Goal: Task Accomplishment & Management: Manage account settings

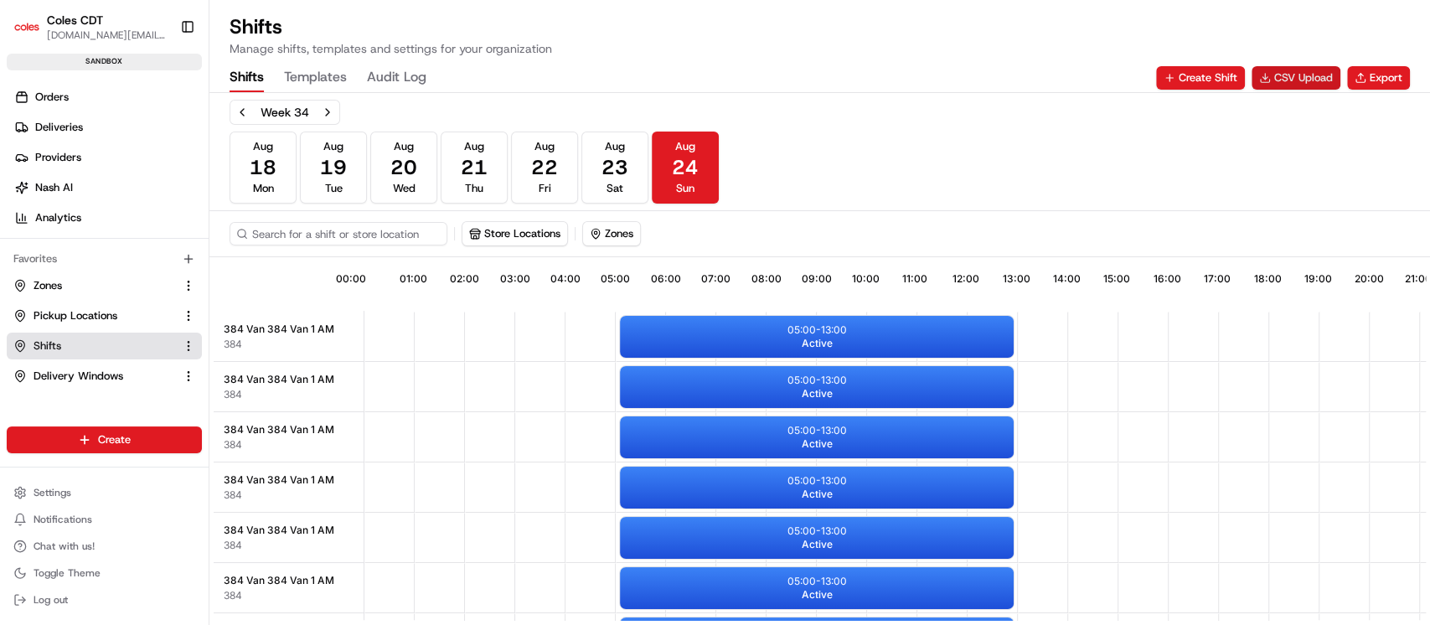
click at [1289, 70] on button "CSV Upload" at bounding box center [1296, 77] width 89 height 23
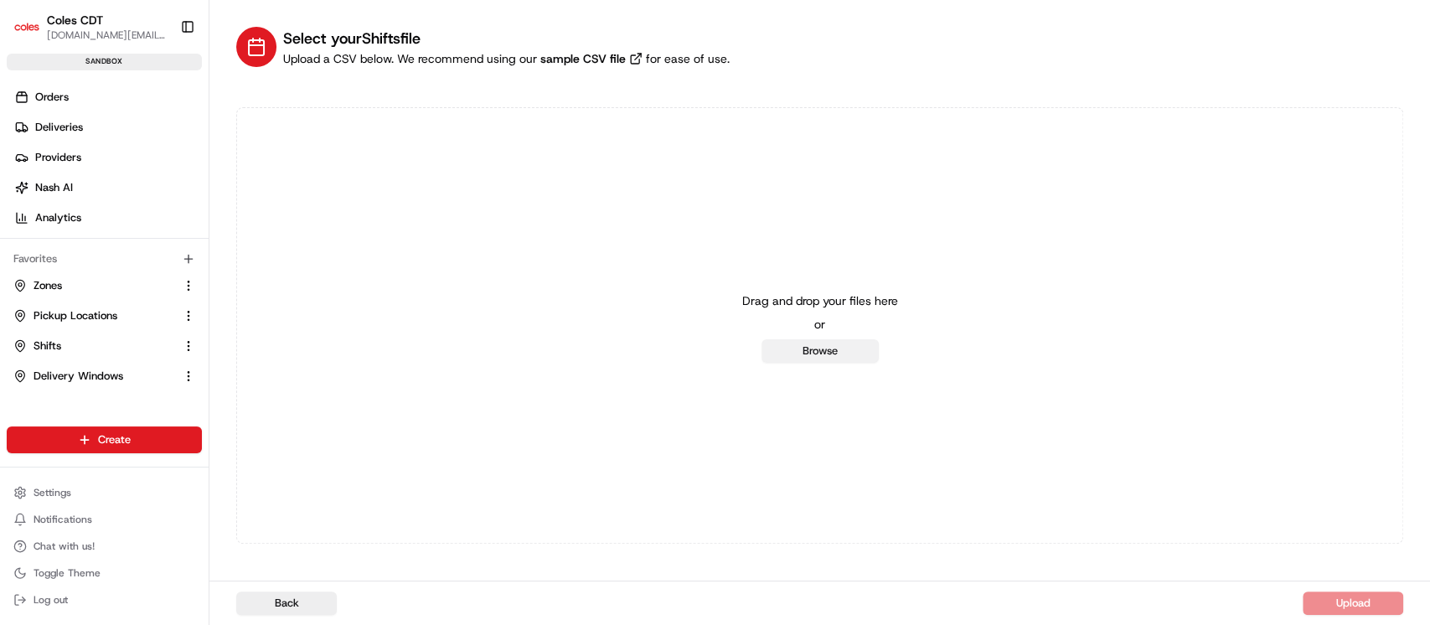
click at [832, 348] on button "Browse" at bounding box center [820, 350] width 117 height 23
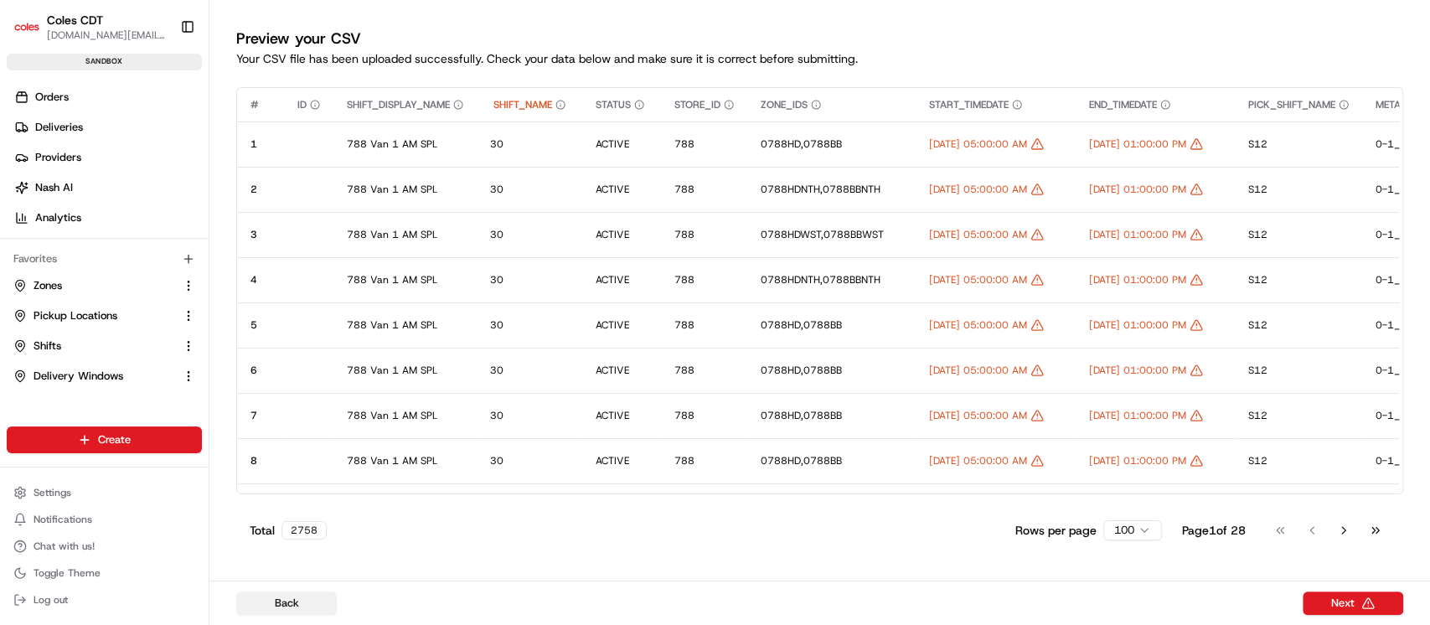
click at [282, 608] on button "Back" at bounding box center [286, 603] width 101 height 23
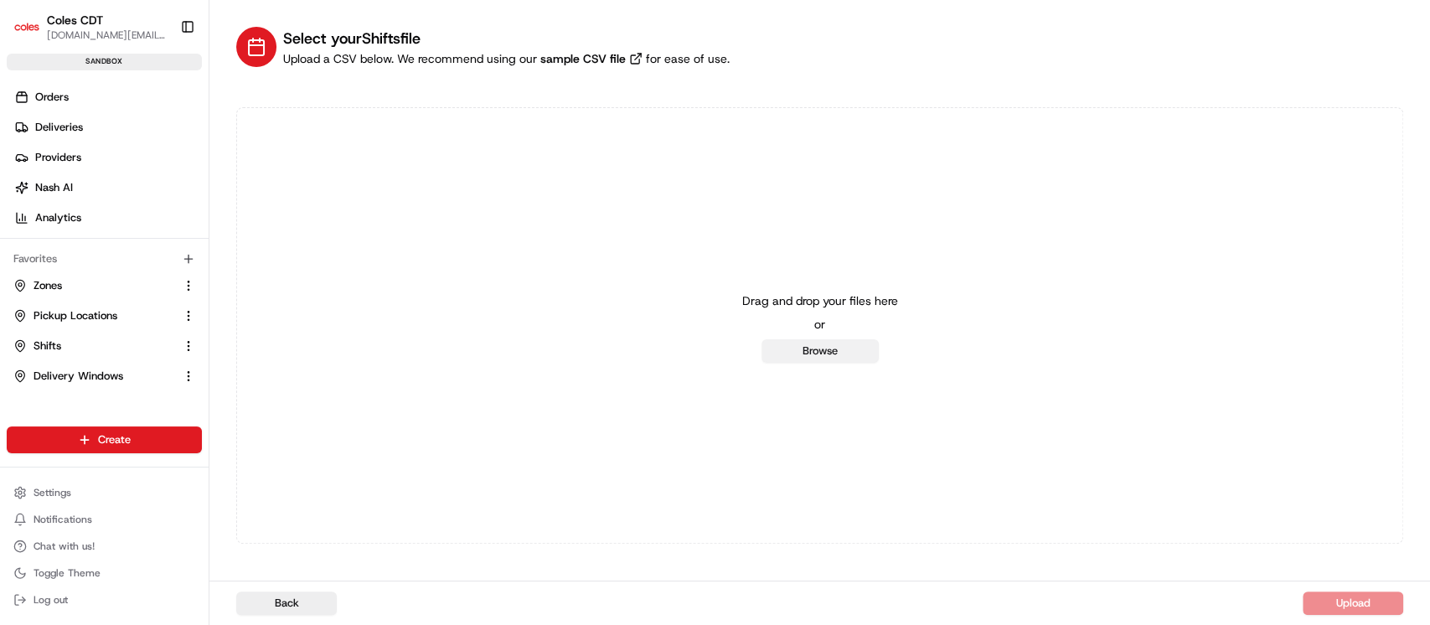
click at [803, 347] on button "Browse" at bounding box center [820, 350] width 117 height 23
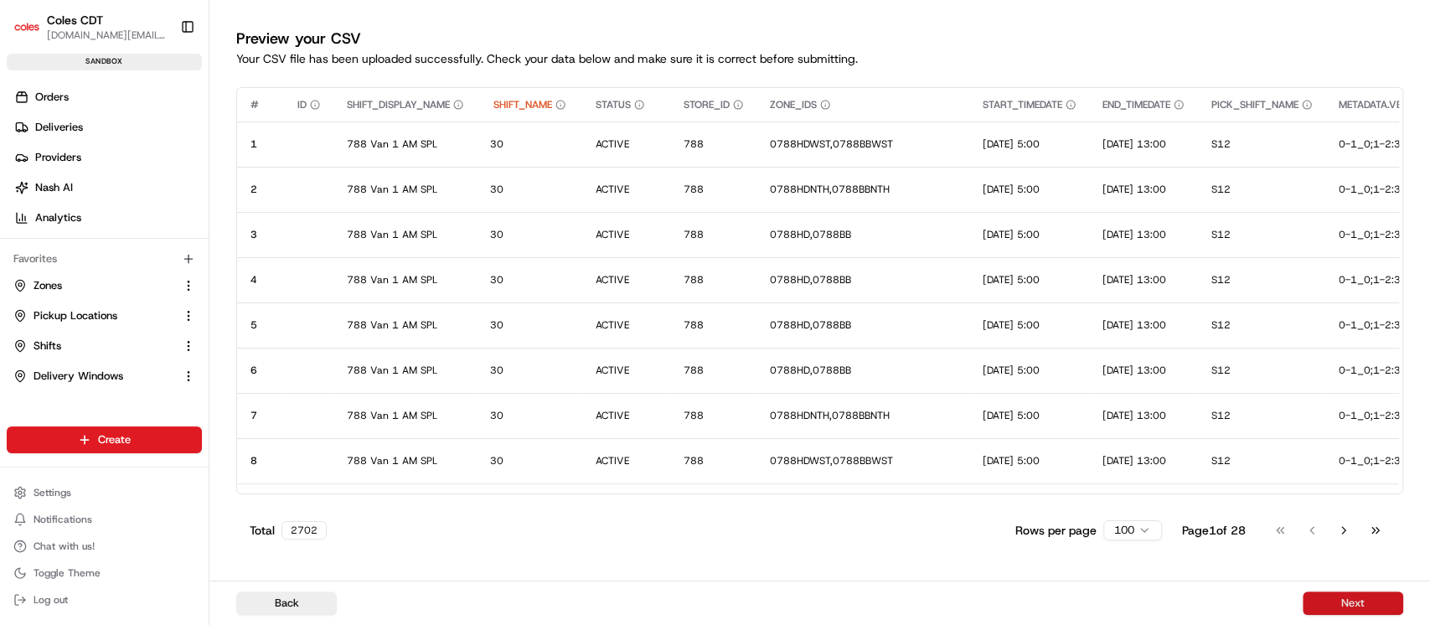
click at [1351, 604] on button "Next" at bounding box center [1353, 603] width 101 height 23
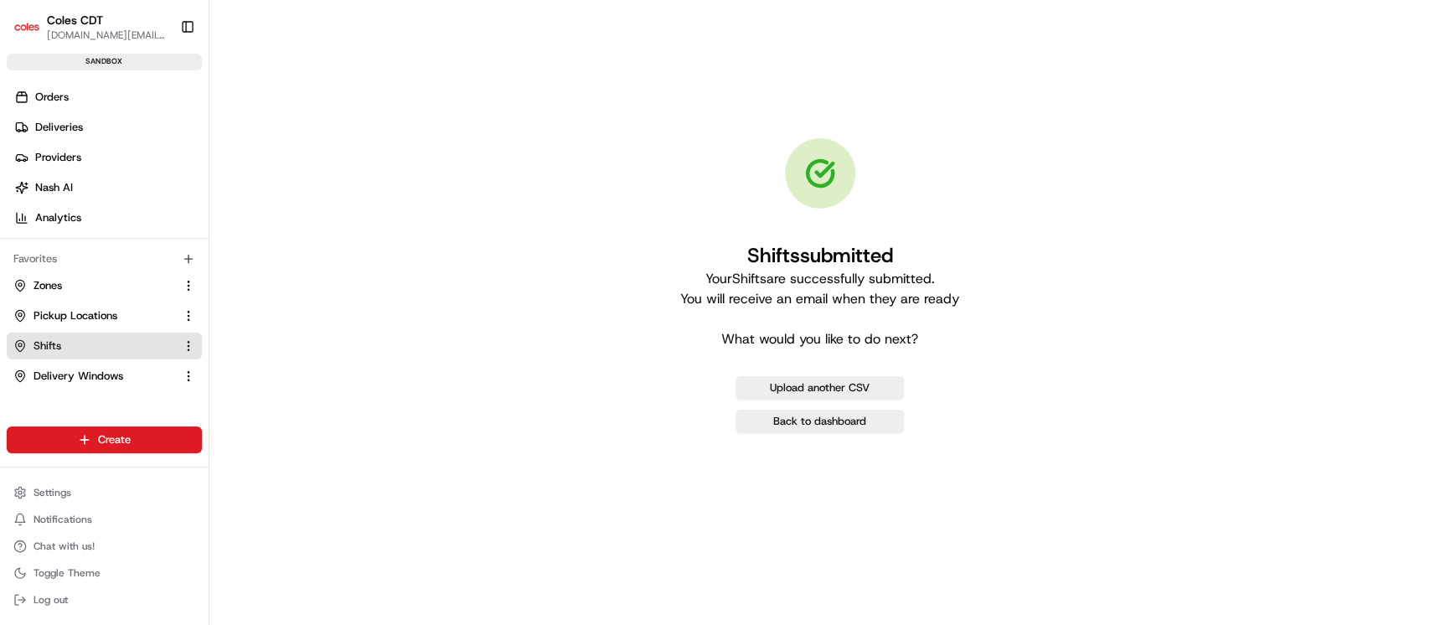
click at [115, 341] on link "Shifts" at bounding box center [94, 345] width 162 height 15
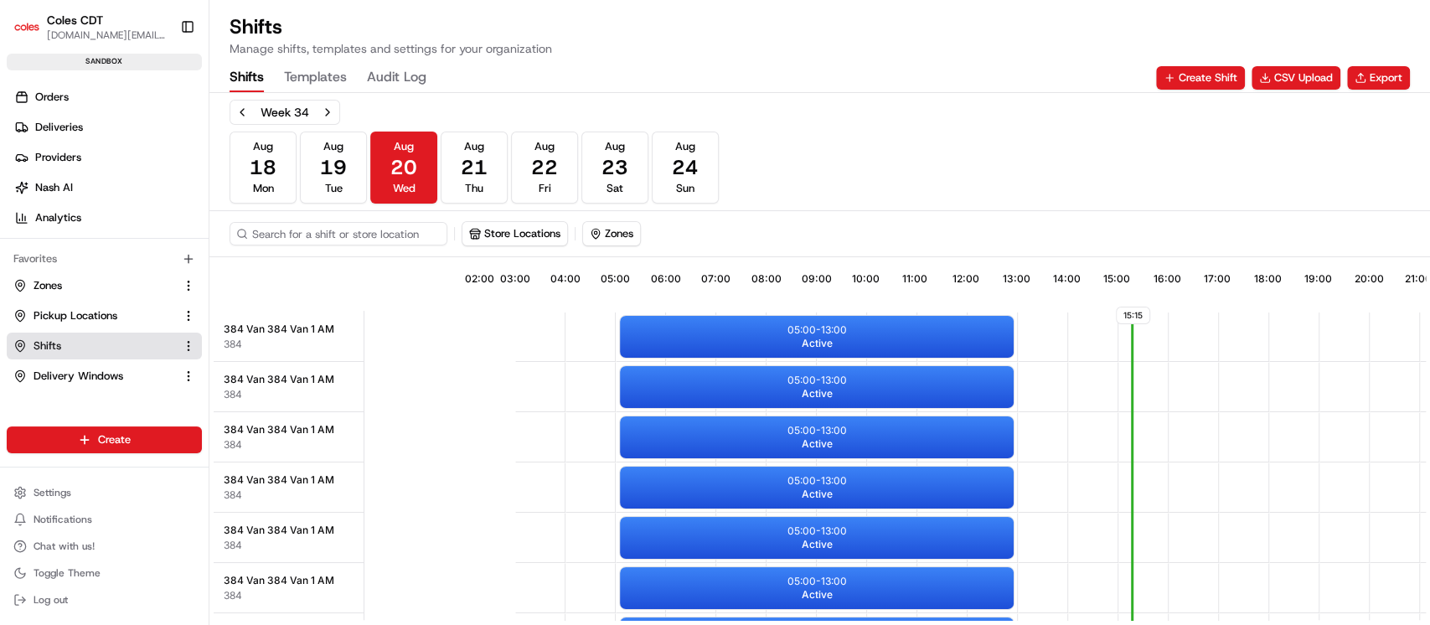
scroll to position [0, 153]
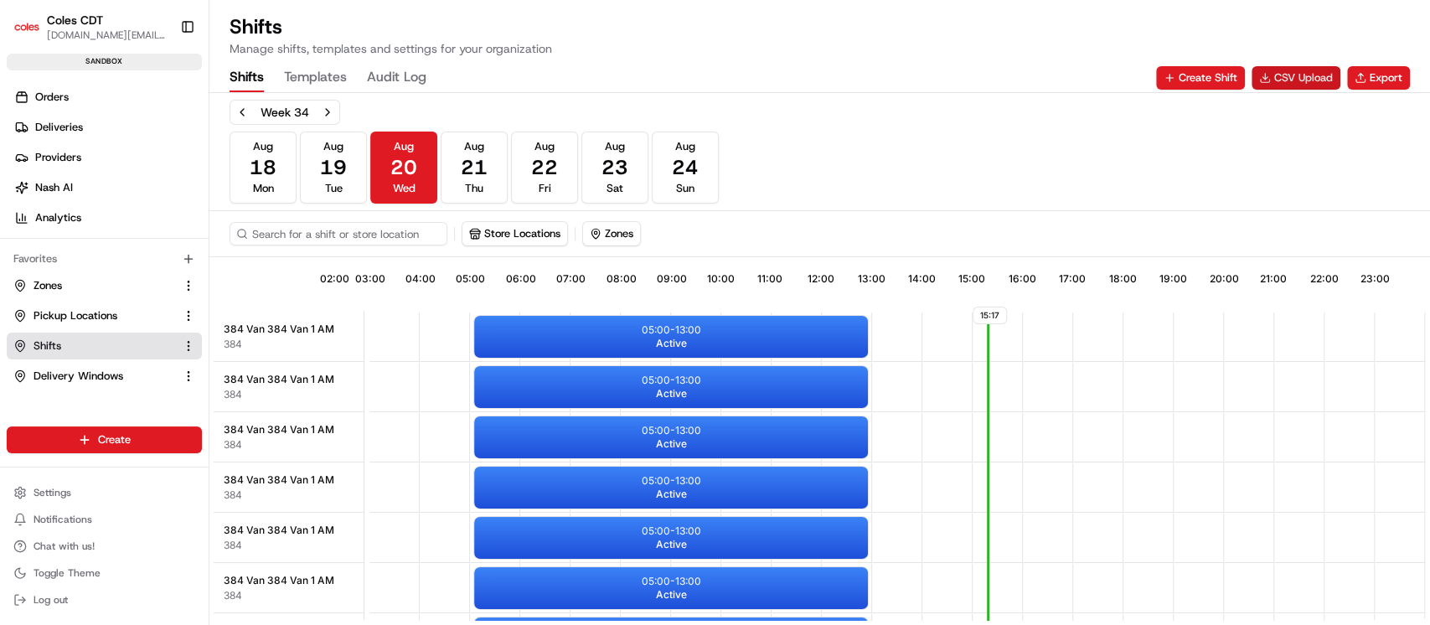
click at [1294, 80] on button "CSV Upload" at bounding box center [1296, 77] width 89 height 23
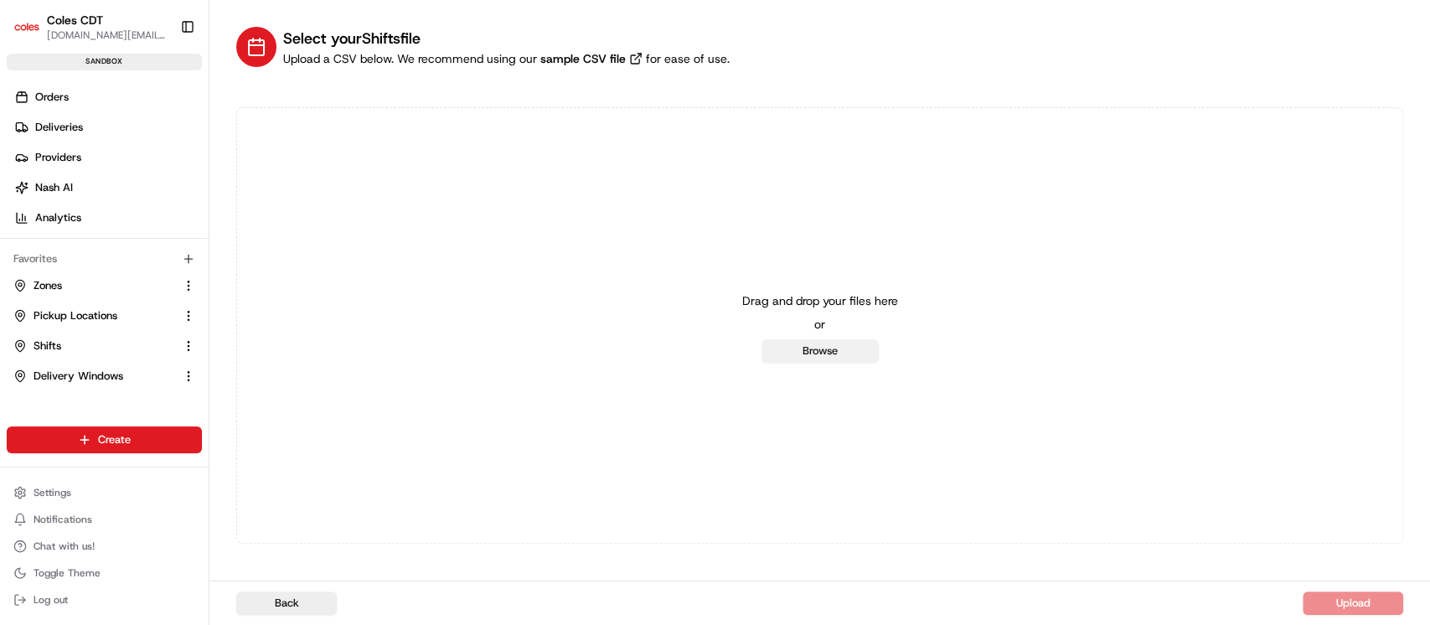
click at [830, 345] on button "Browse" at bounding box center [820, 350] width 117 height 23
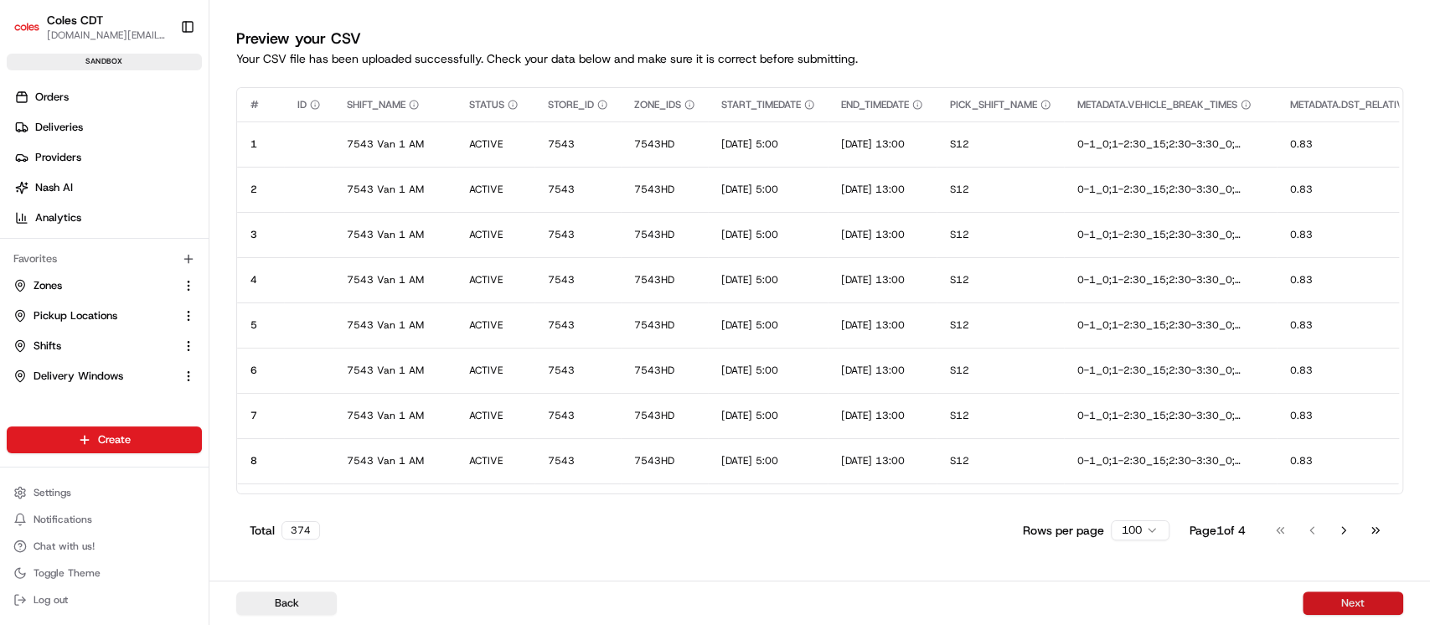
click at [1322, 599] on button "Next" at bounding box center [1353, 603] width 101 height 23
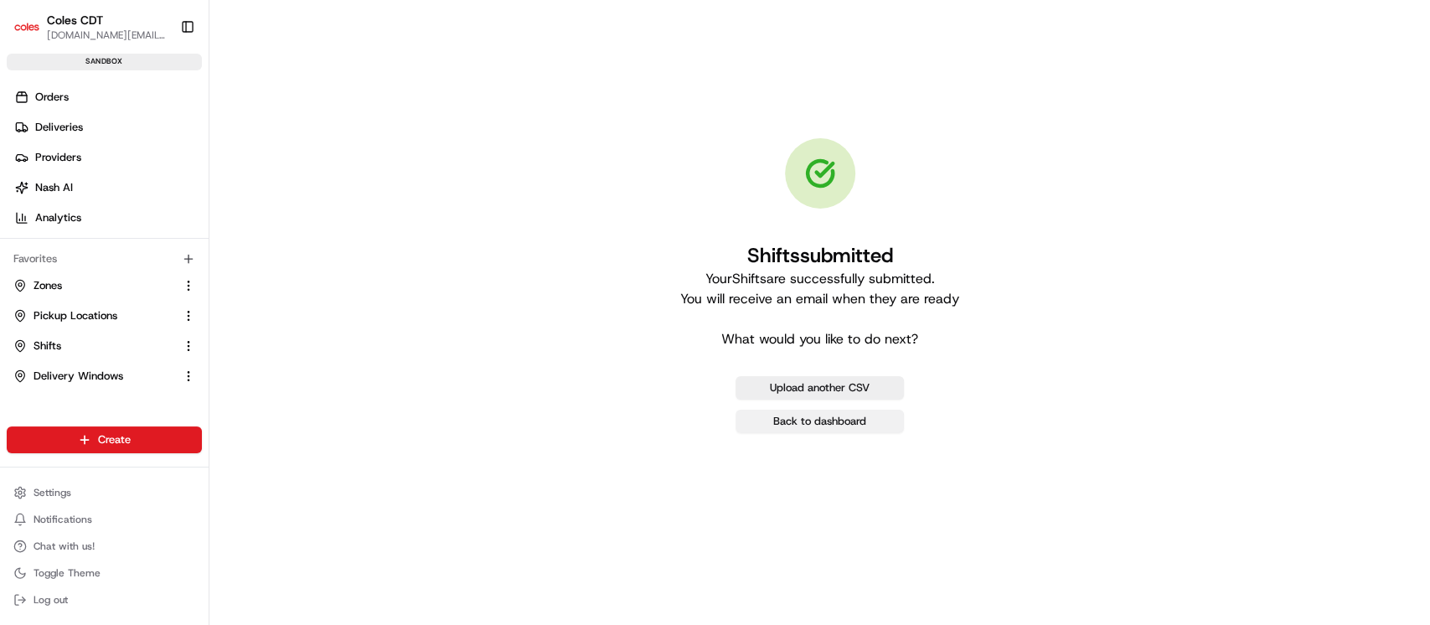
click at [823, 420] on link "Back to dashboard" at bounding box center [820, 421] width 168 height 23
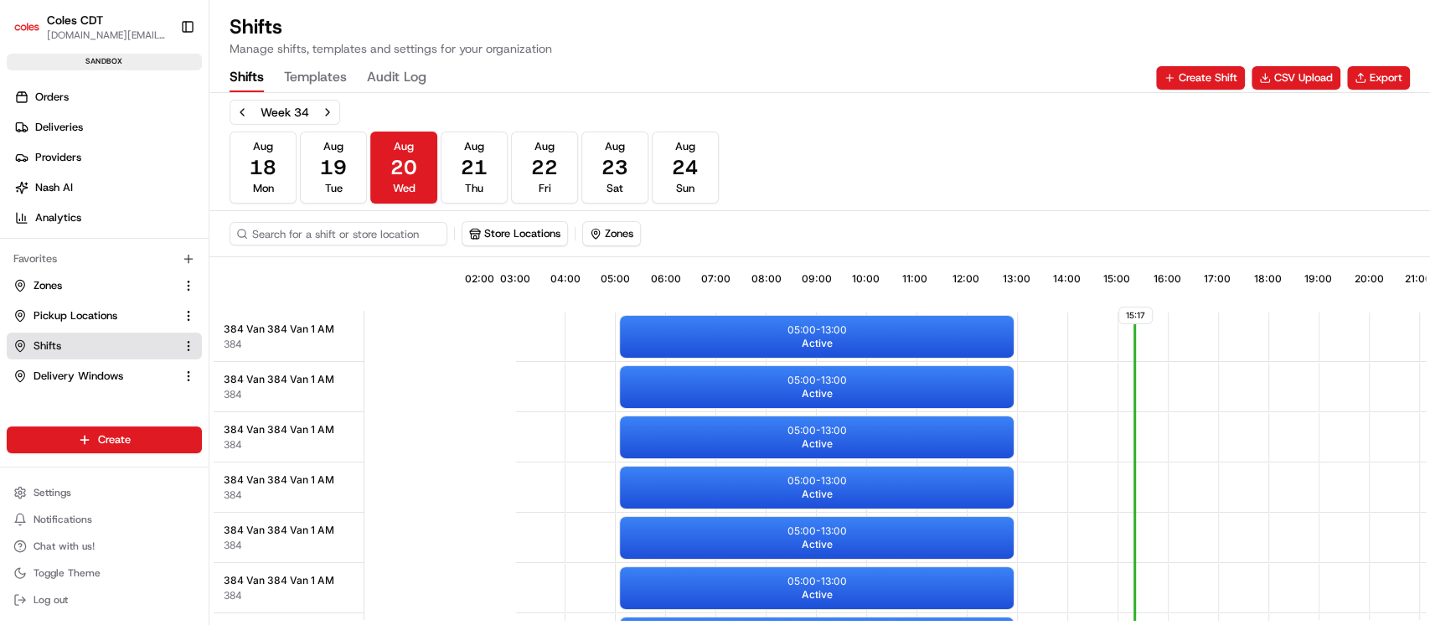
scroll to position [0, 153]
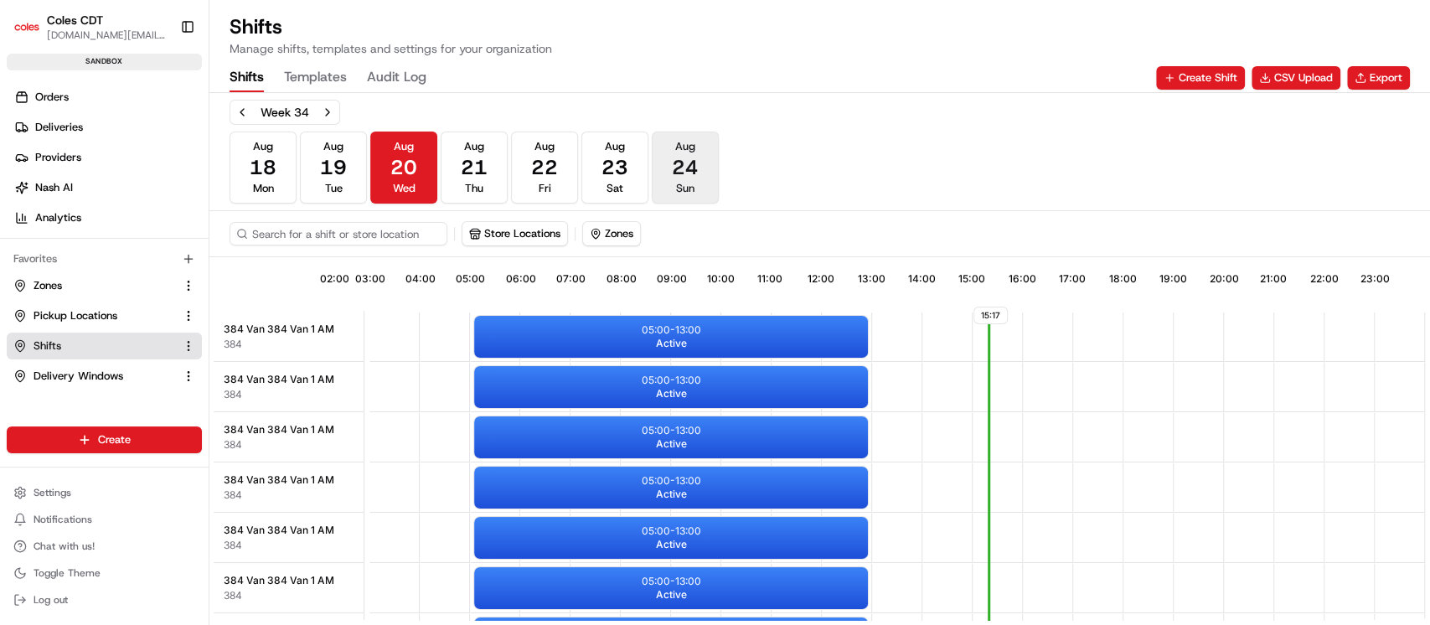
click at [688, 166] on span "24" at bounding box center [685, 167] width 27 height 27
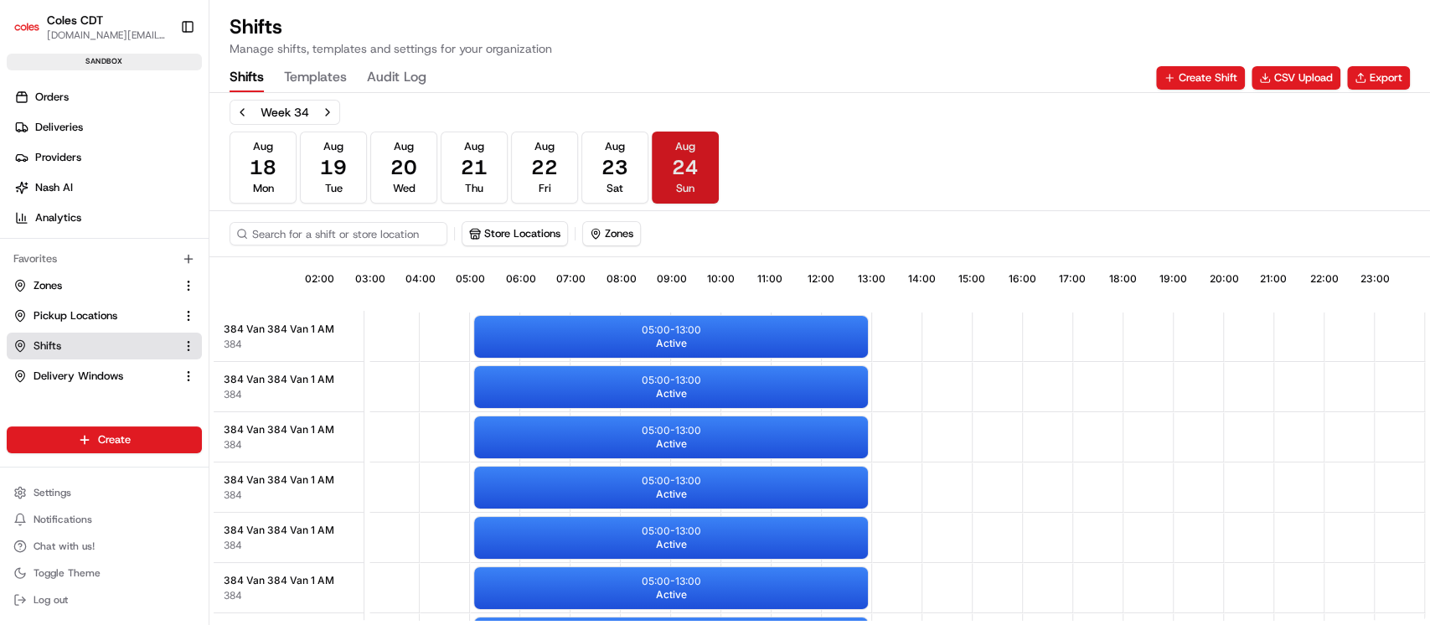
scroll to position [0, 154]
click at [359, 232] on input at bounding box center [364, 233] width 268 height 23
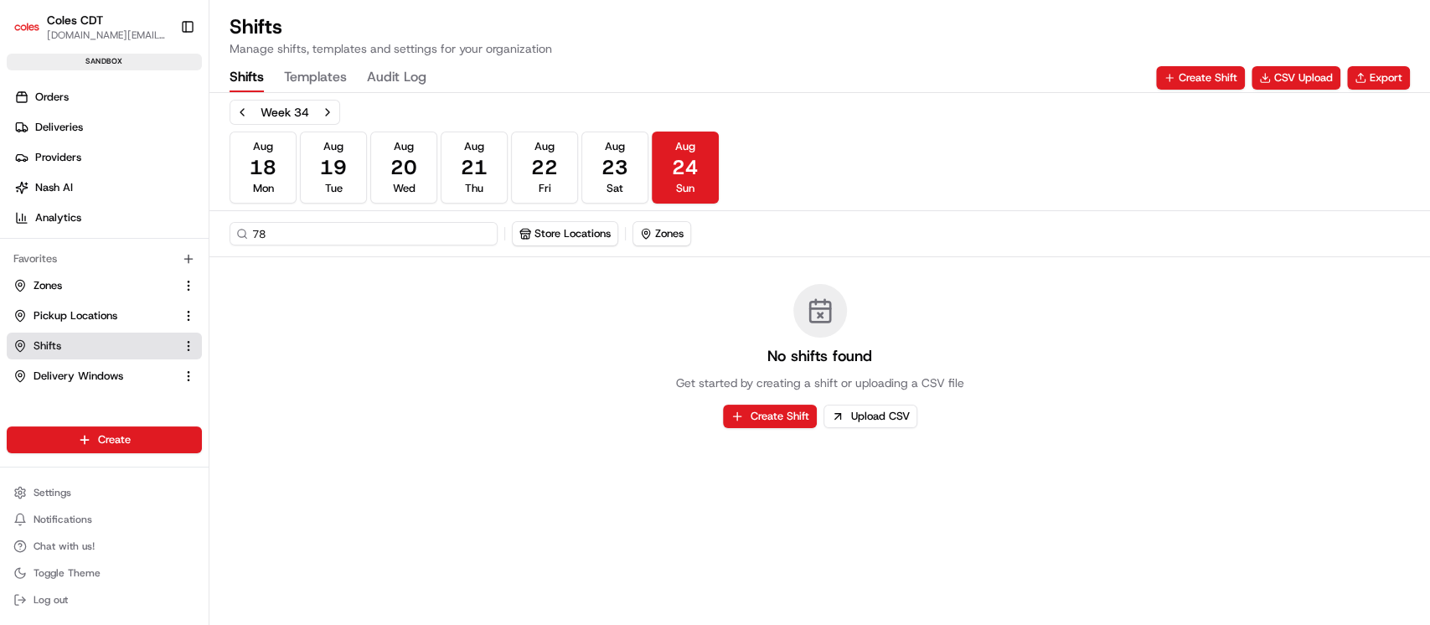
type input "7"
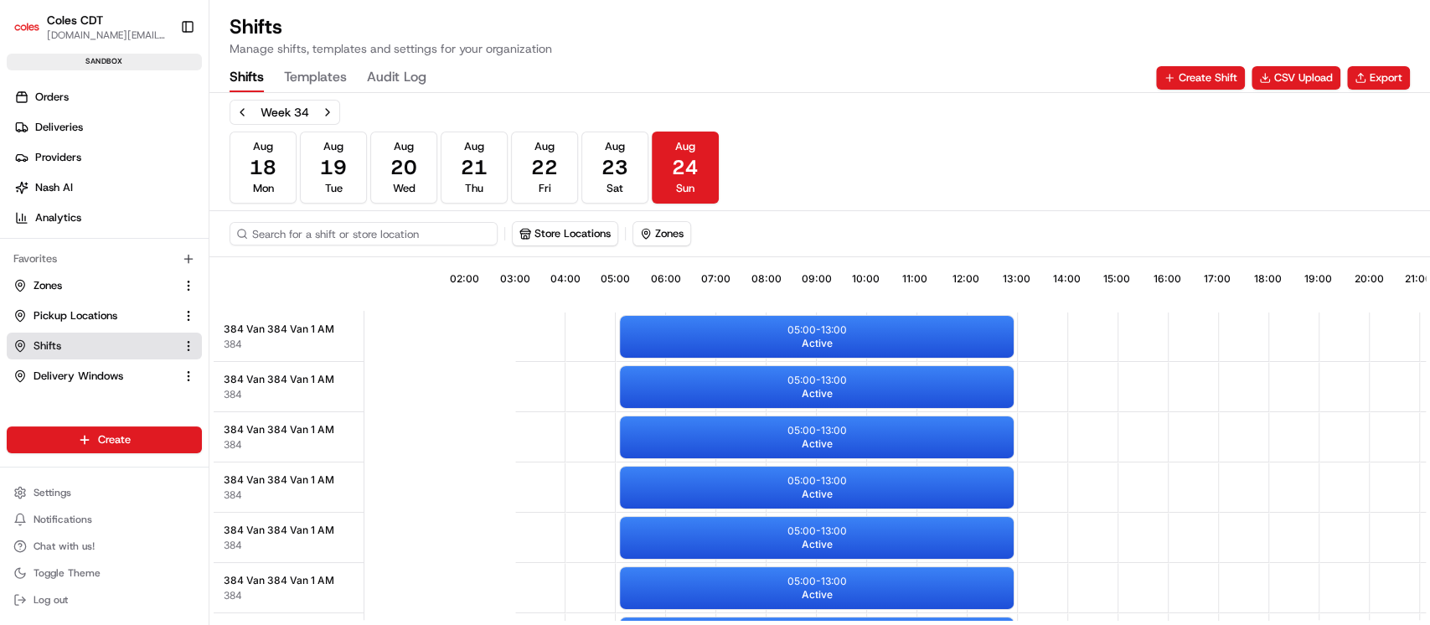
type input "8"
type input "788"
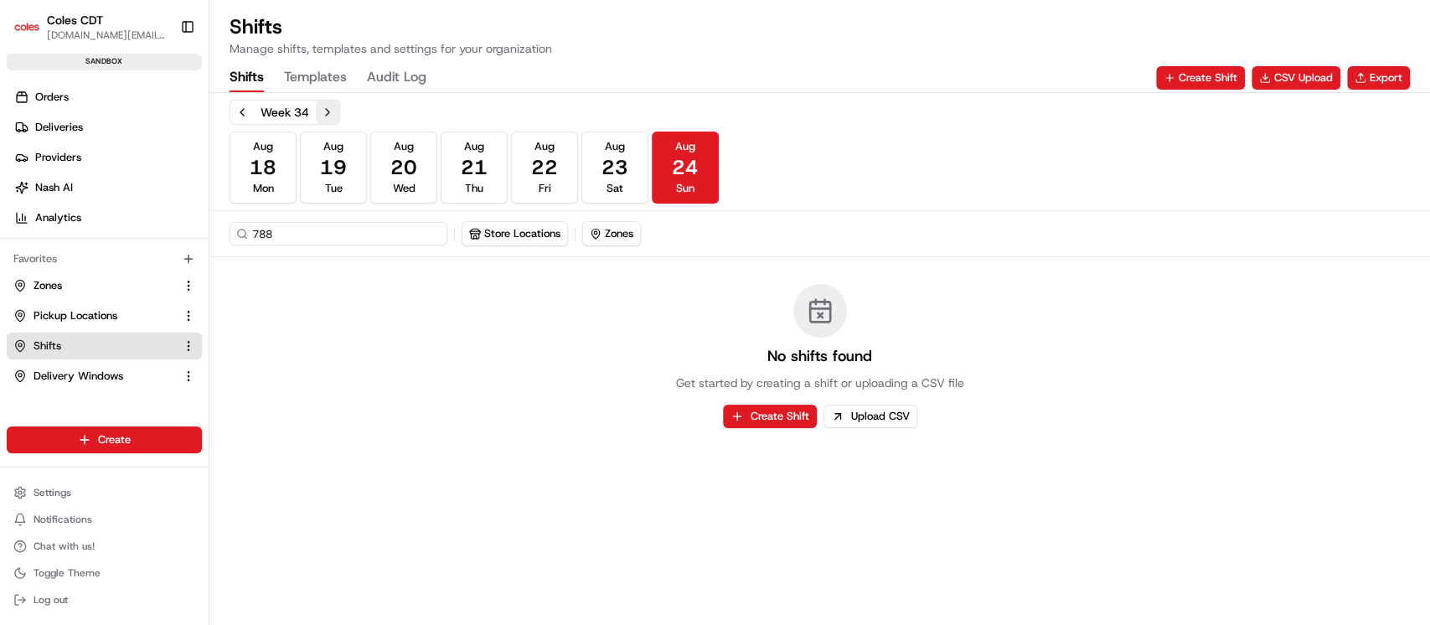
click at [327, 111] on button "Next week" at bounding box center [327, 112] width 23 height 23
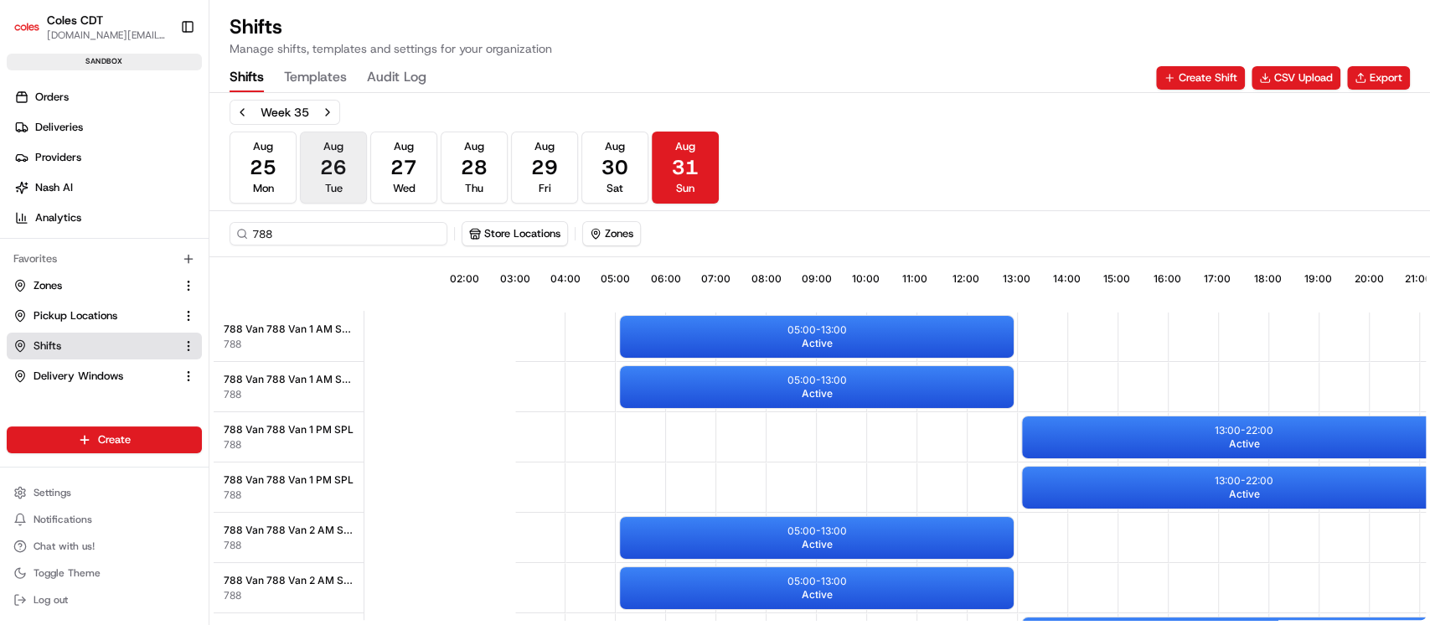
click at [323, 172] on span "26" at bounding box center [333, 167] width 27 height 27
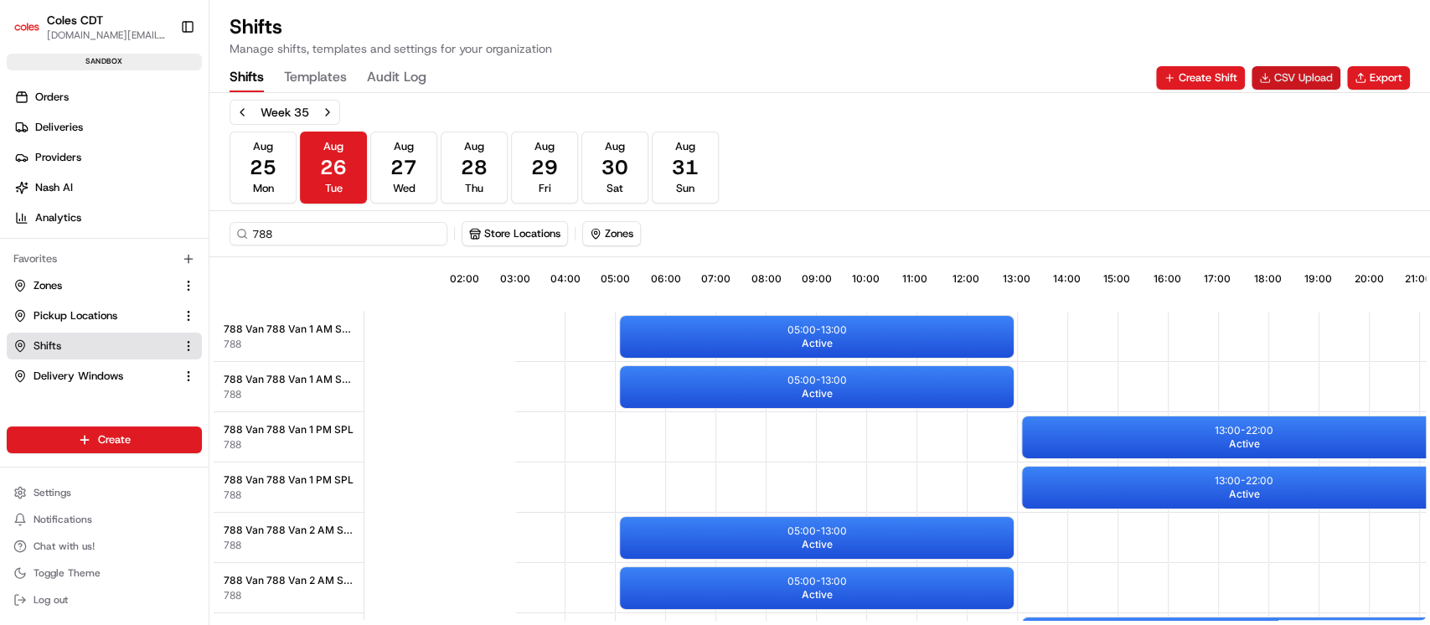
click at [1278, 78] on button "CSV Upload" at bounding box center [1296, 77] width 89 height 23
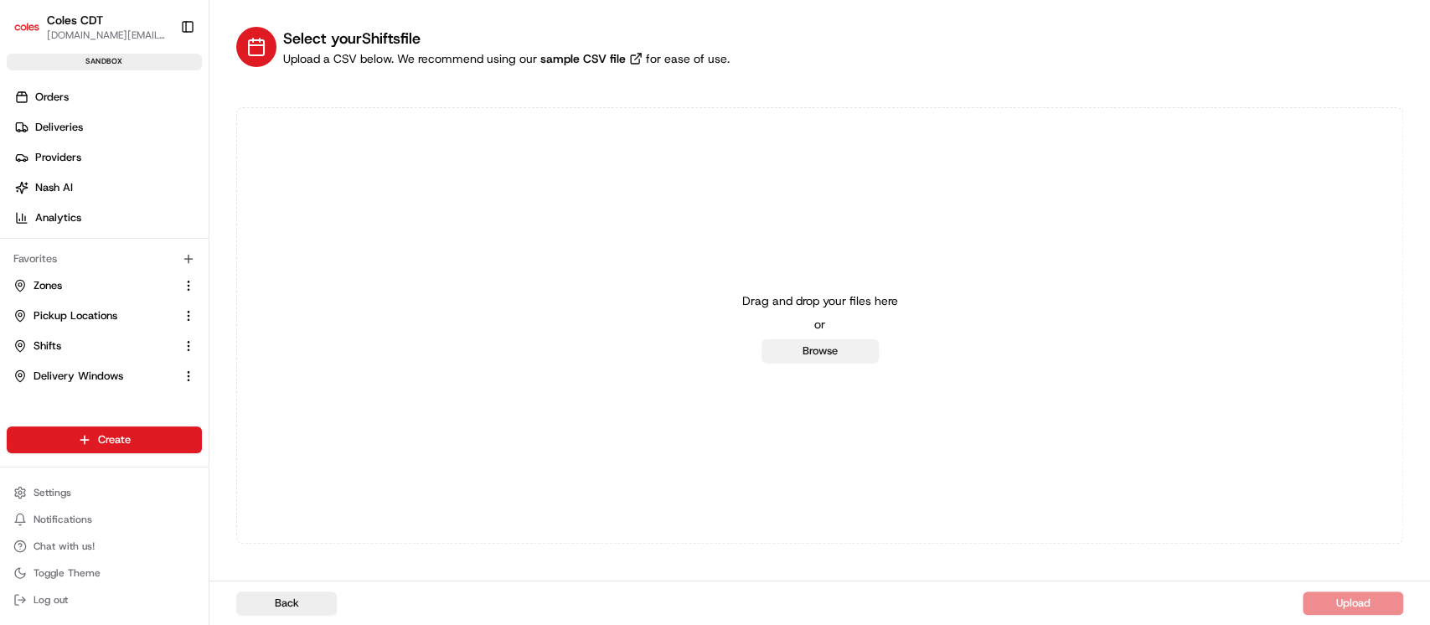
click at [845, 355] on button "Browse" at bounding box center [820, 350] width 117 height 23
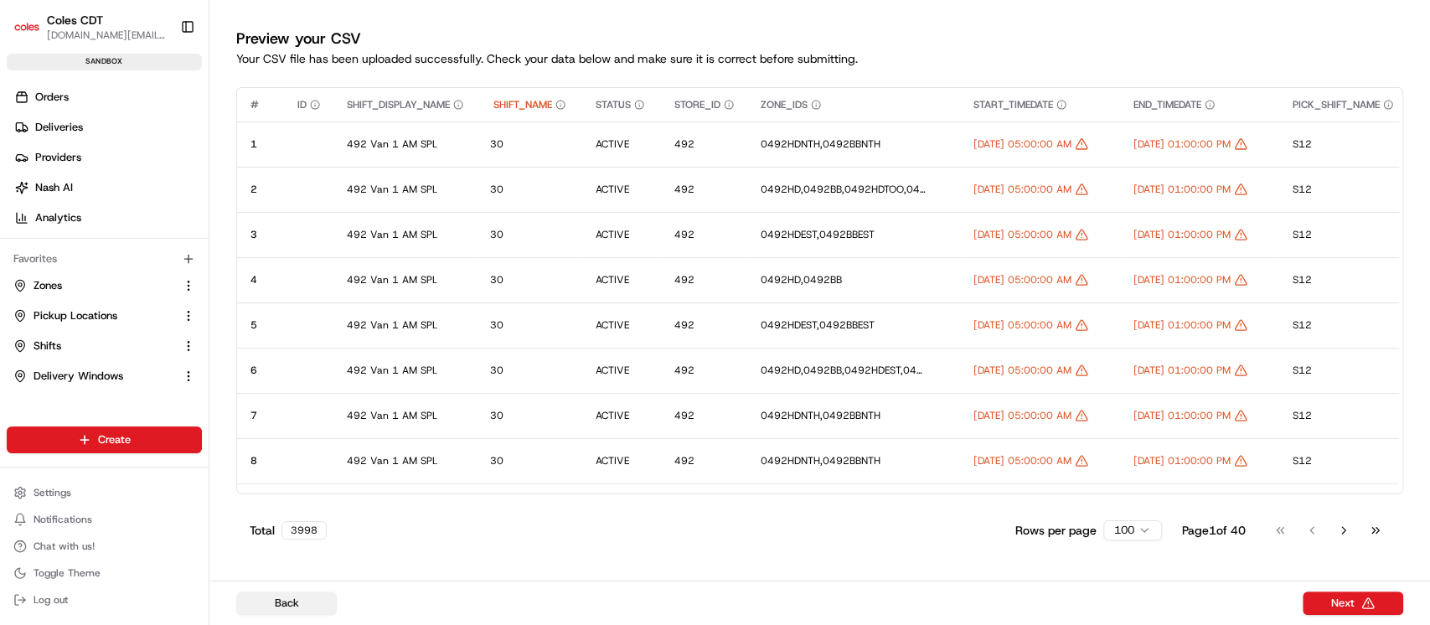
click at [305, 599] on button "Back" at bounding box center [286, 603] width 101 height 23
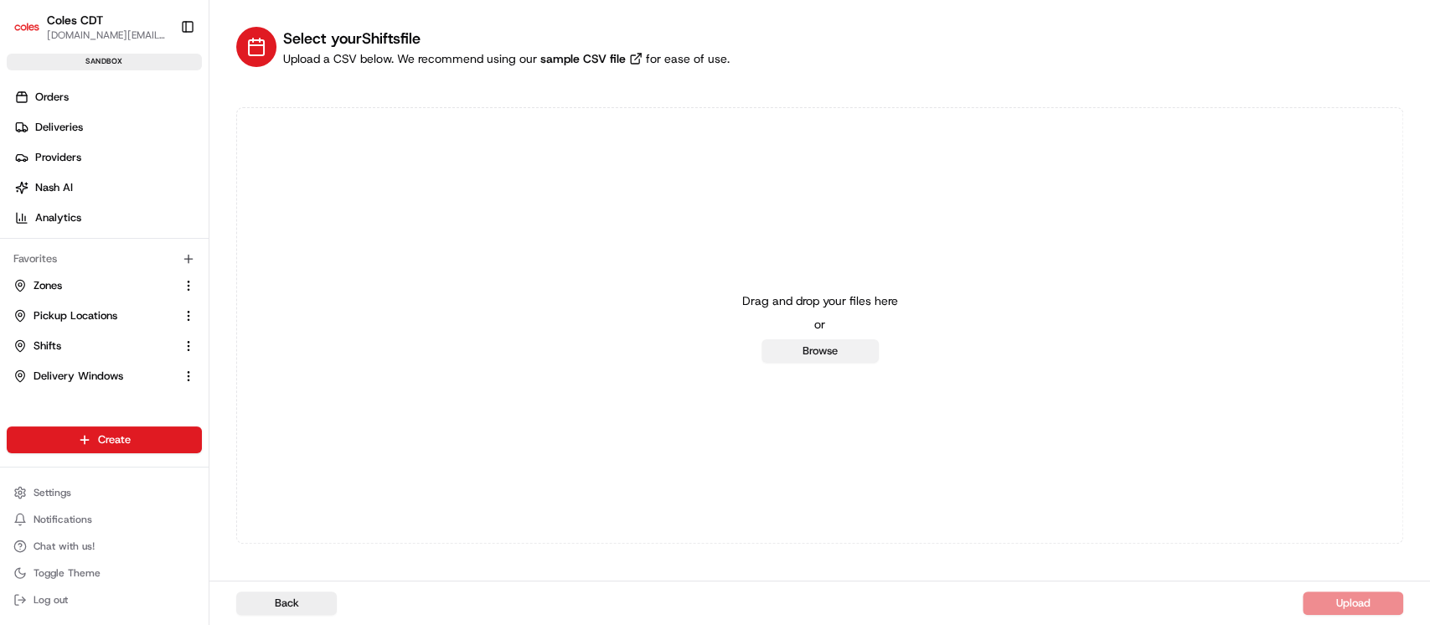
click at [795, 351] on button "Browse" at bounding box center [820, 350] width 117 height 23
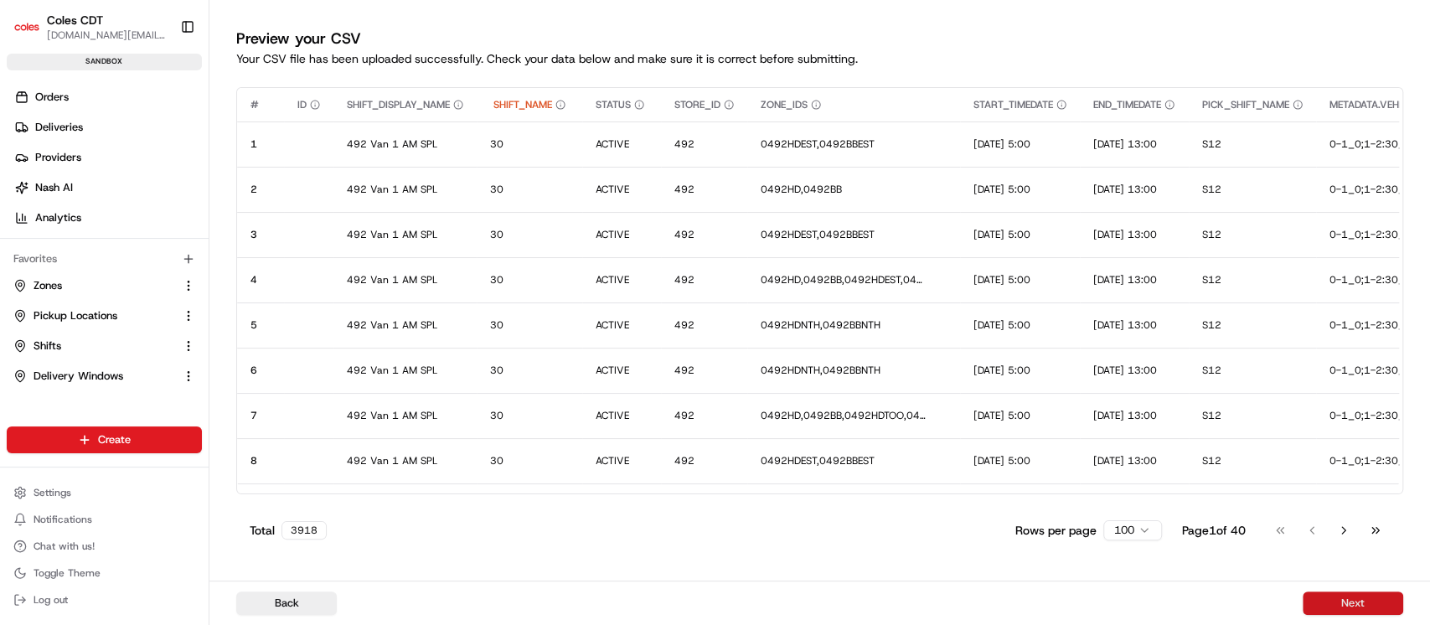
click at [1341, 600] on button "Next" at bounding box center [1353, 603] width 101 height 23
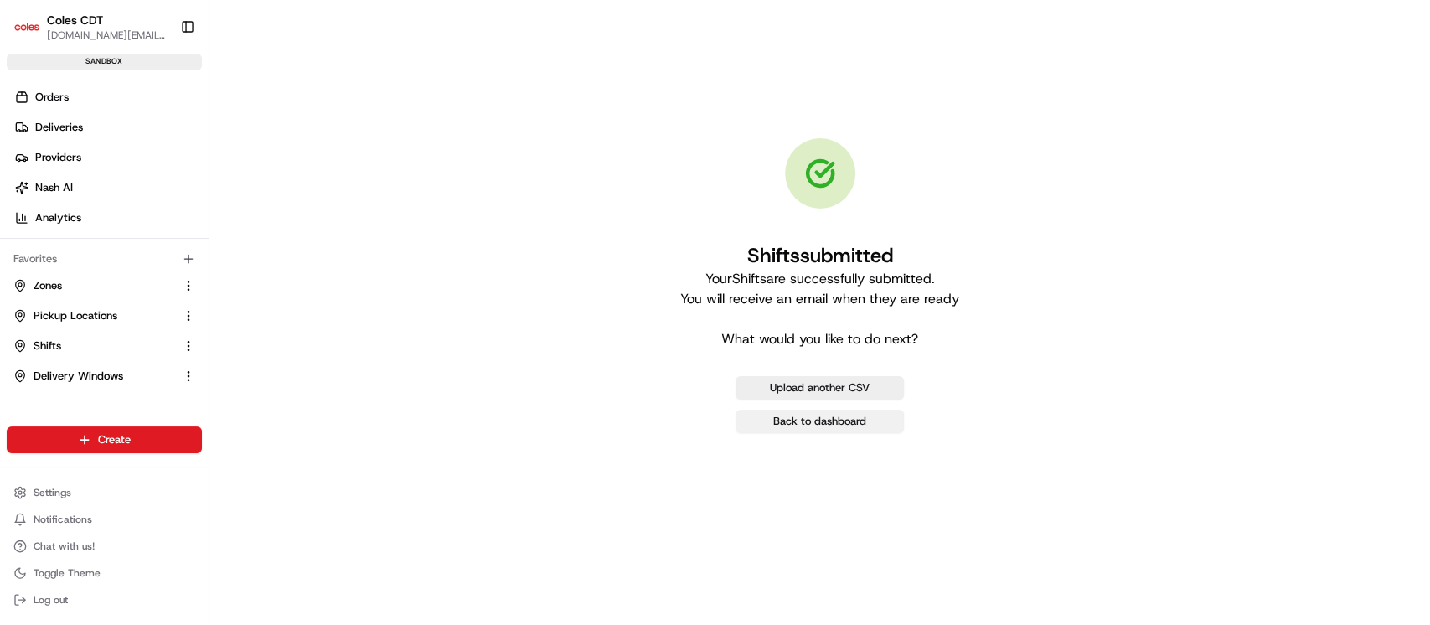
click at [772, 413] on link "Back to dashboard" at bounding box center [820, 421] width 168 height 23
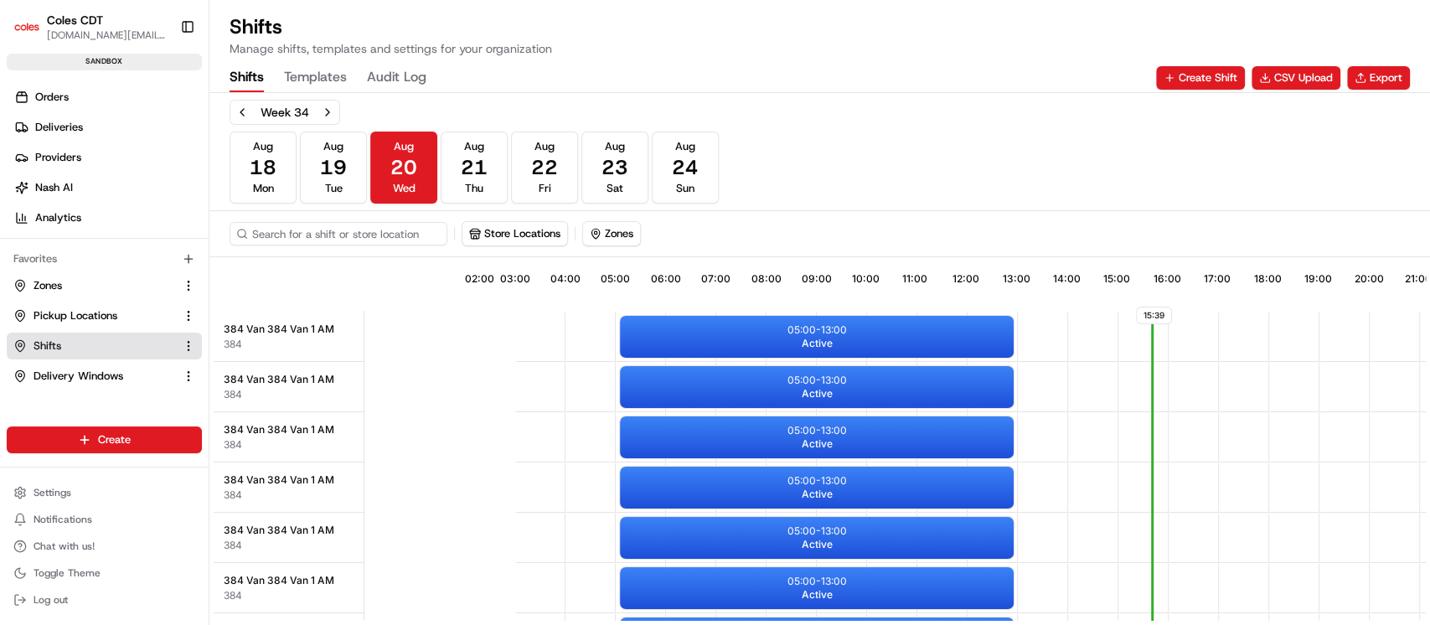
scroll to position [0, 153]
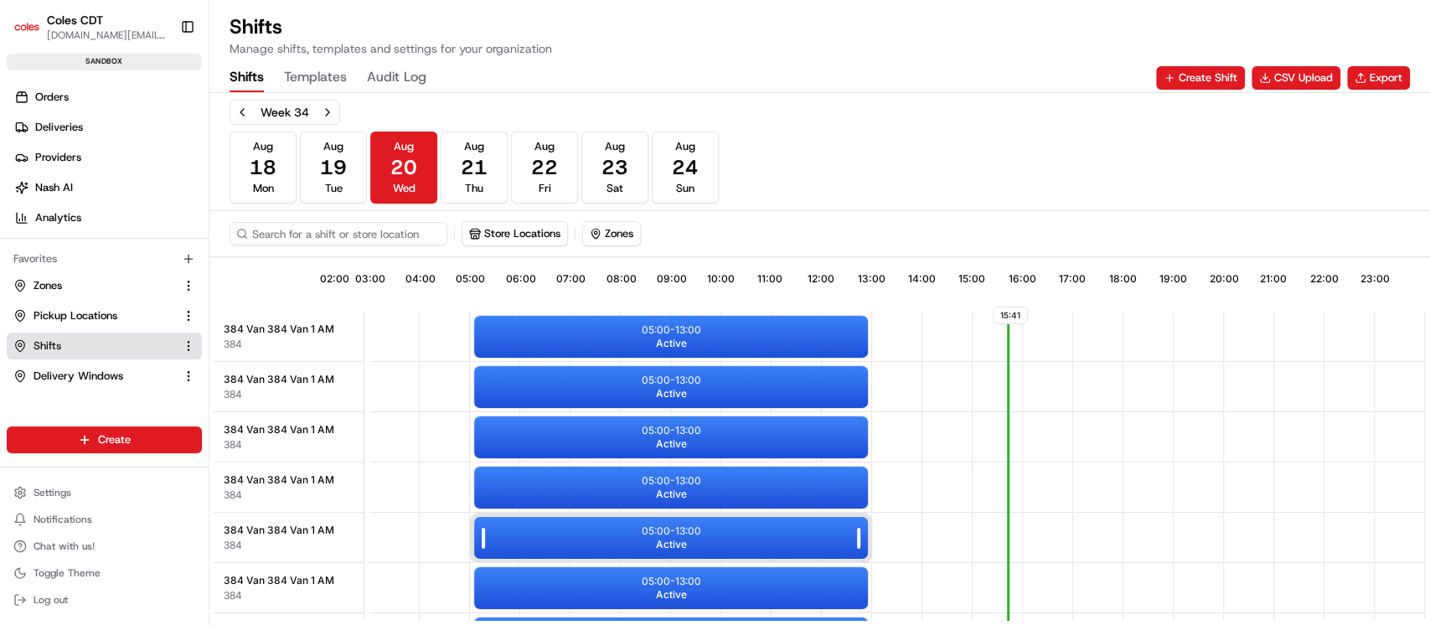
click at [481, 530] on div at bounding box center [484, 538] width 21 height 42
click at [683, 177] on span "24" at bounding box center [685, 167] width 27 height 27
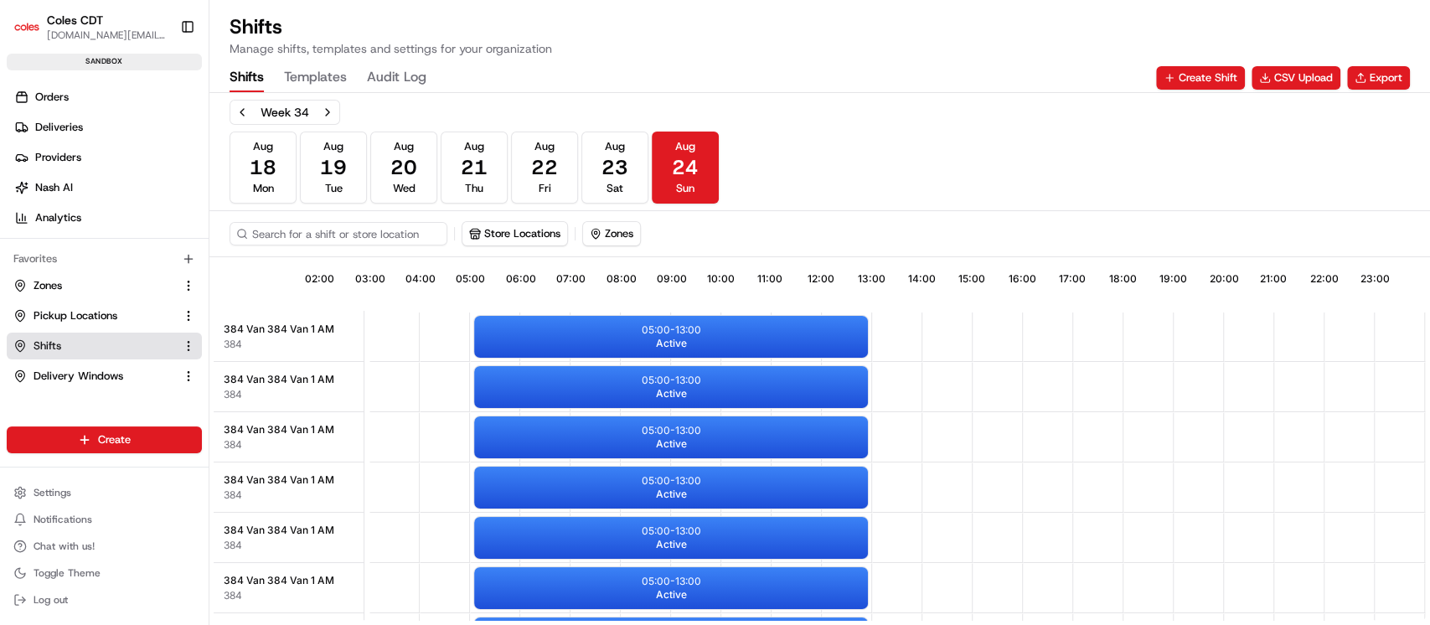
scroll to position [0, 154]
click at [369, 232] on input at bounding box center [364, 233] width 268 height 23
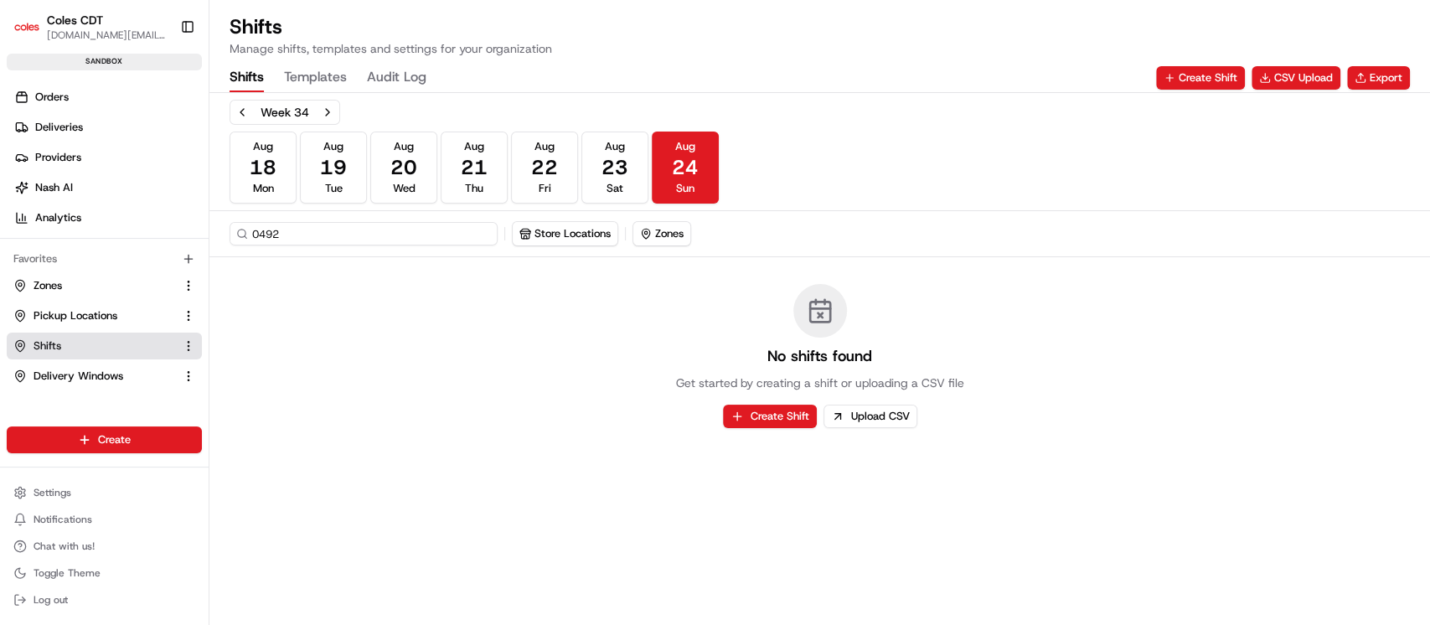
click at [261, 230] on input "0492" at bounding box center [364, 233] width 268 height 23
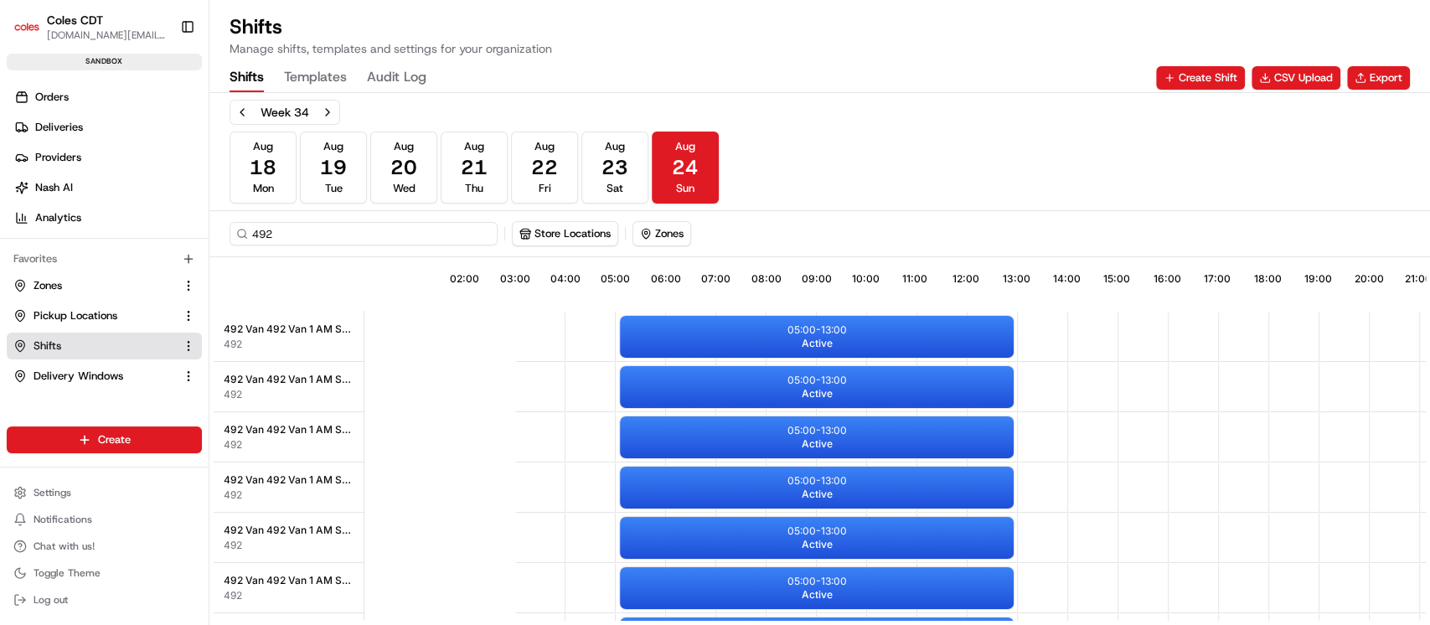
type input "492"
click at [742, 340] on div "05:00 - 13:00 Active" at bounding box center [817, 337] width 394 height 42
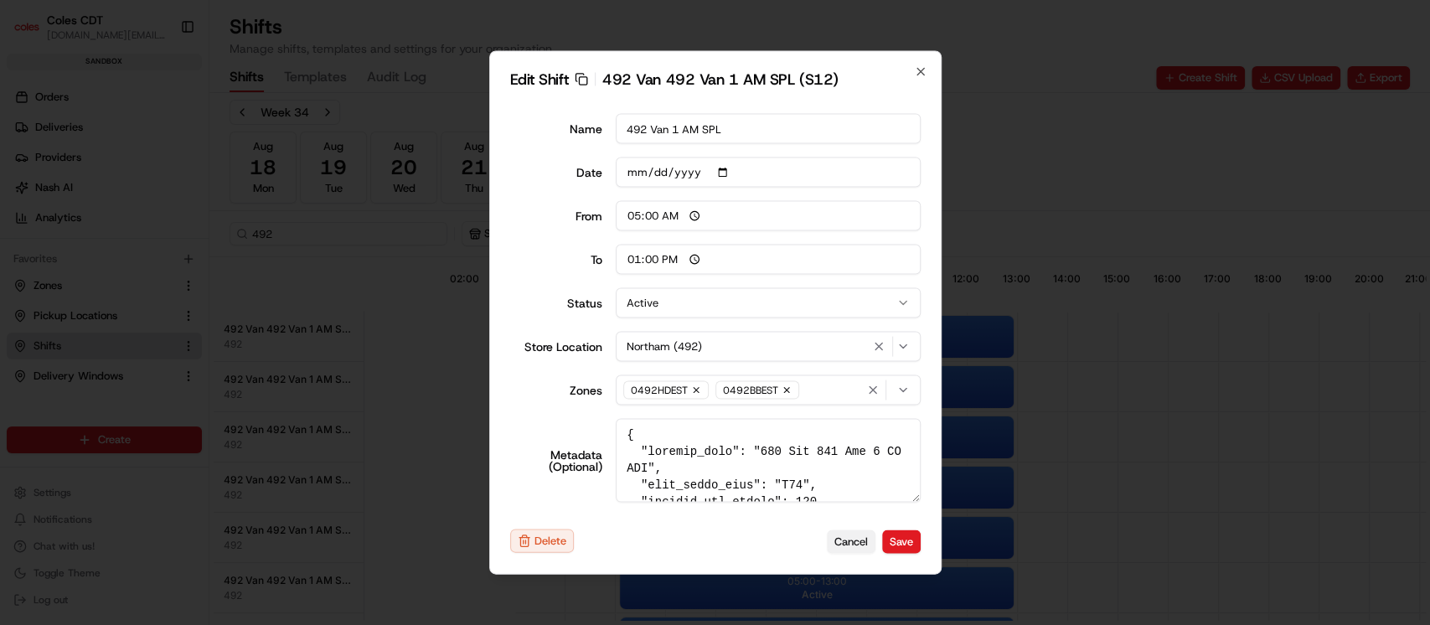
click at [865, 546] on button "Cancel" at bounding box center [851, 541] width 49 height 23
type input "06:00"
type input "14:00"
